Goal: Task Accomplishment & Management: Manage account settings

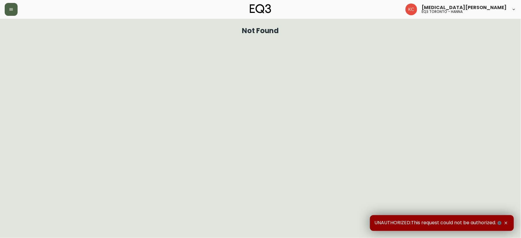
click at [11, 10] on icon "button" at bounding box center [11, 9] width 5 height 5
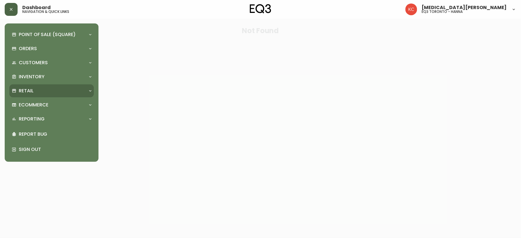
click at [42, 90] on div "Retail" at bounding box center [49, 91] width 74 height 6
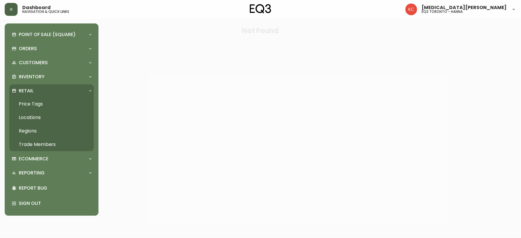
click at [42, 146] on link "Trade Members" at bounding box center [51, 144] width 85 height 13
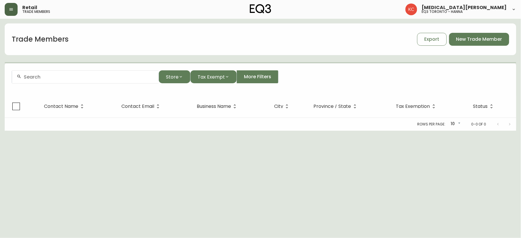
click at [65, 77] on input "text" at bounding box center [89, 77] width 130 height 6
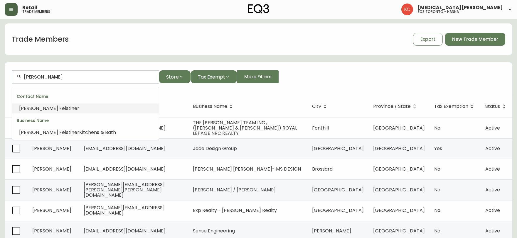
click at [54, 107] on li "[PERSON_NAME]" at bounding box center [85, 109] width 147 height 10
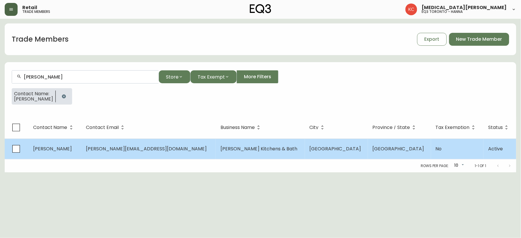
type input "[PERSON_NAME]"
click at [221, 150] on span "[PERSON_NAME] Kitchens & Bath" at bounding box center [259, 149] width 77 height 7
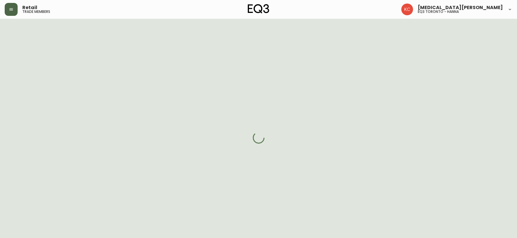
select select "ON"
select select "CA"
select select "CA_EN"
select select "Other"
select select "Interior Designer"
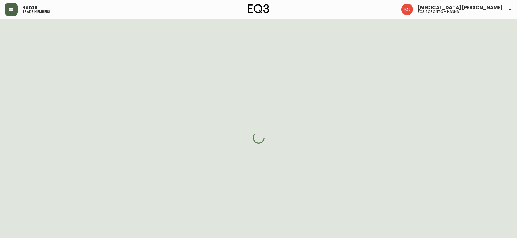
select select "cjw10z96s008u6gs0ccm7hd19"
select select "false"
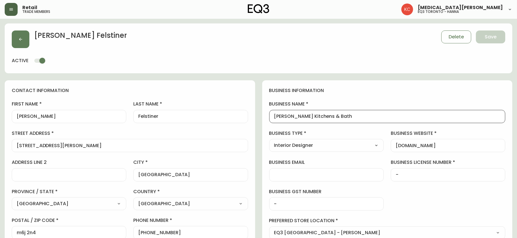
drag, startPoint x: 368, startPoint y: 117, endPoint x: 222, endPoint y: 119, distance: 146.1
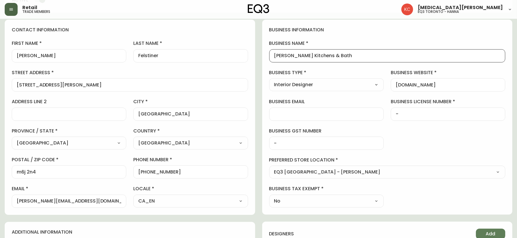
scroll to position [65, 0]
